Goal: Information Seeking & Learning: Check status

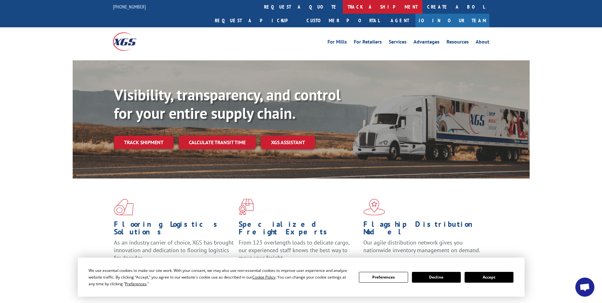
click at [343, 4] on link "track a shipment" at bounding box center [383, 7] width 80 height 14
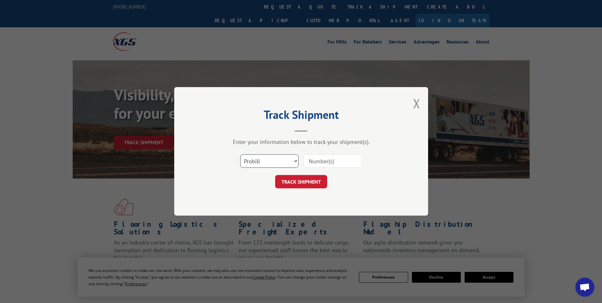
click at [270, 160] on select "Select category... Probill BOL PO" at bounding box center [269, 160] width 58 height 13
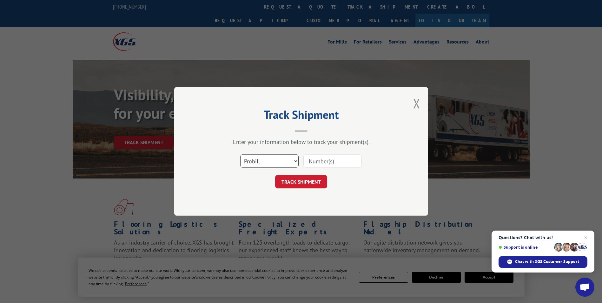
select select "bol"
click at [240, 154] on select "Select category... Probill BOL PO" at bounding box center [269, 160] width 58 height 13
click at [299, 180] on button "TRACK SHIPMENT" at bounding box center [301, 181] width 52 height 13
click at [315, 161] on input at bounding box center [332, 160] width 58 height 13
paste input "6013832"
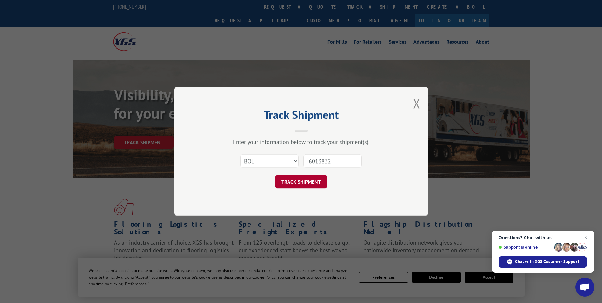
type input "6013832"
click at [304, 187] on button "TRACK SHIPMENT" at bounding box center [301, 181] width 52 height 13
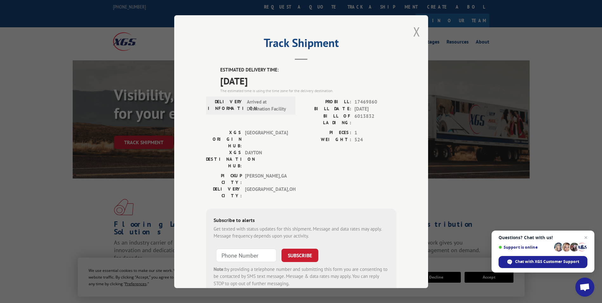
click at [414, 30] on button "Close modal" at bounding box center [416, 31] width 7 height 17
